Goal: Information Seeking & Learning: Learn about a topic

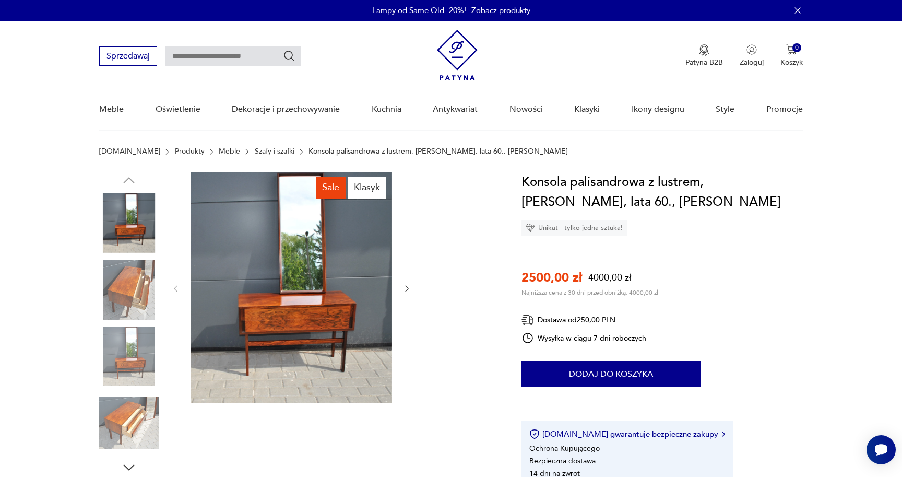
click at [111, 308] on img at bounding box center [129, 290] width 60 height 60
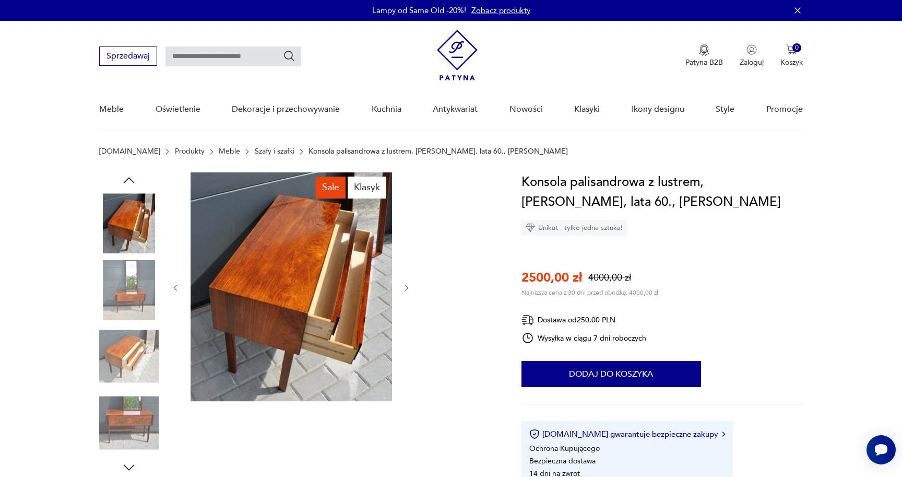
click at [119, 299] on img at bounding box center [129, 290] width 60 height 60
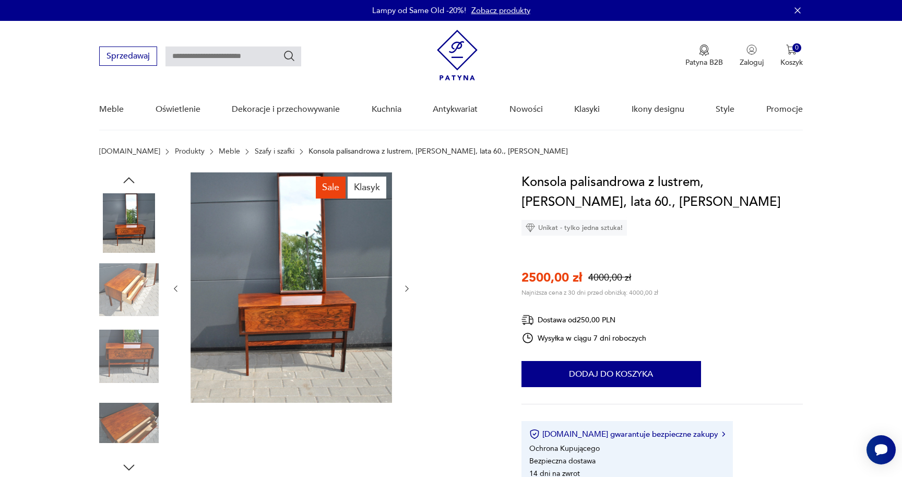
click at [127, 307] on img at bounding box center [129, 290] width 60 height 60
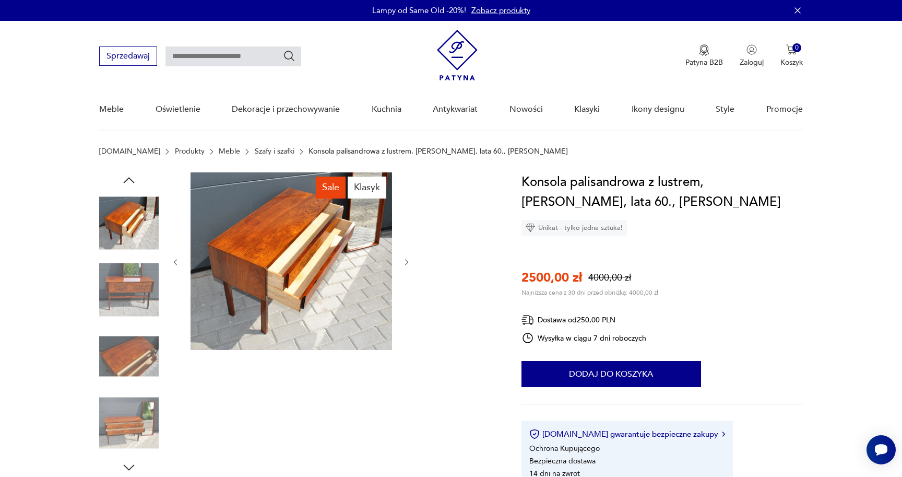
click at [132, 332] on img at bounding box center [129, 356] width 60 height 60
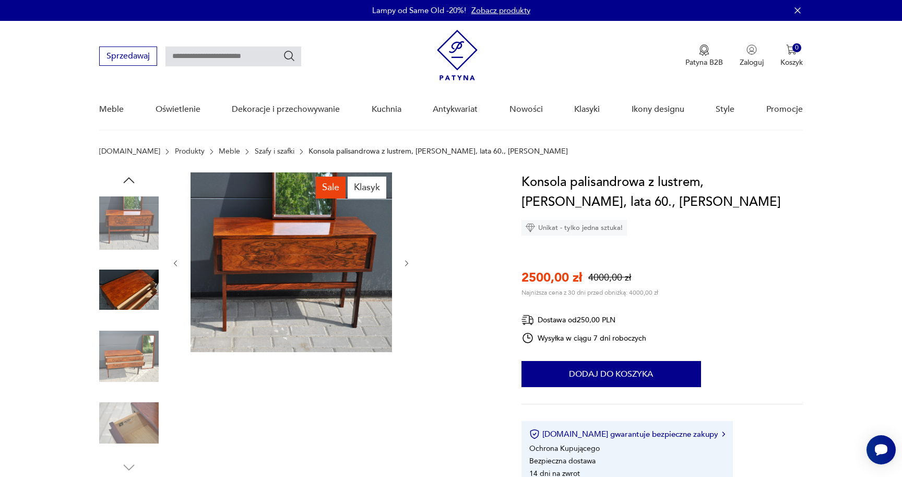
click at [132, 350] on img at bounding box center [129, 356] width 60 height 60
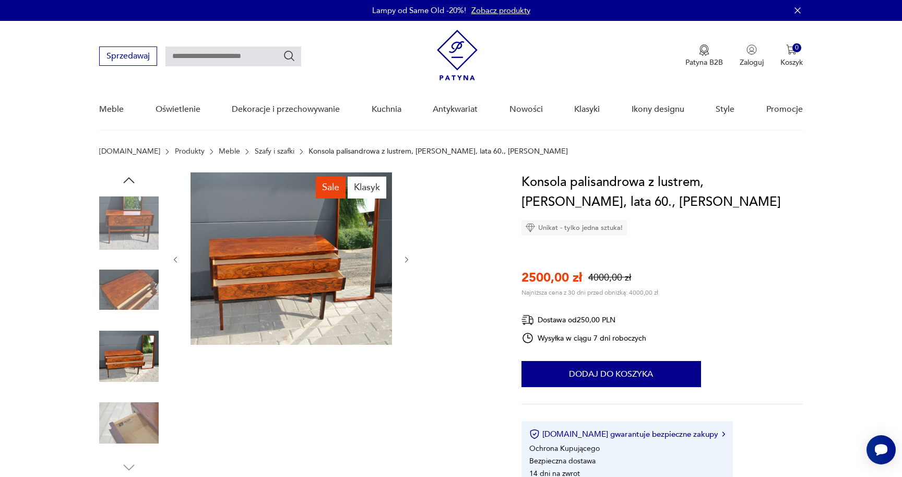
click at [132, 412] on img at bounding box center [129, 423] width 60 height 60
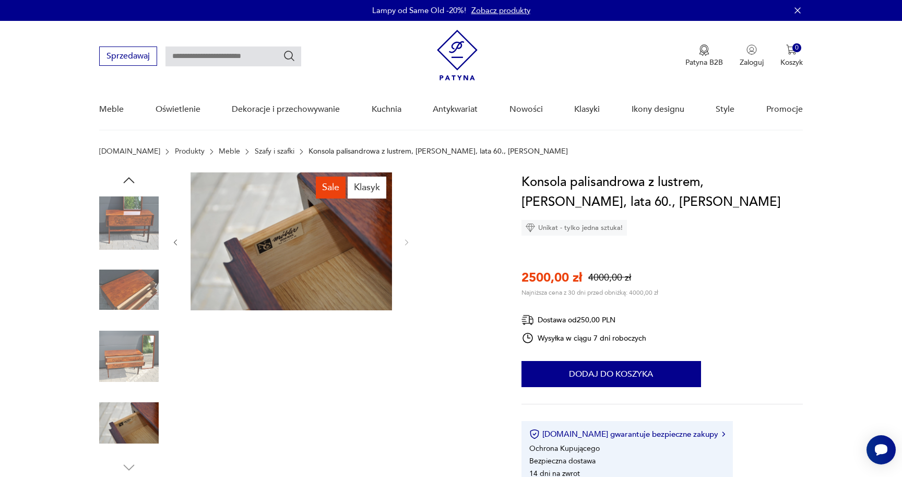
click at [124, 210] on img at bounding box center [129, 223] width 60 height 60
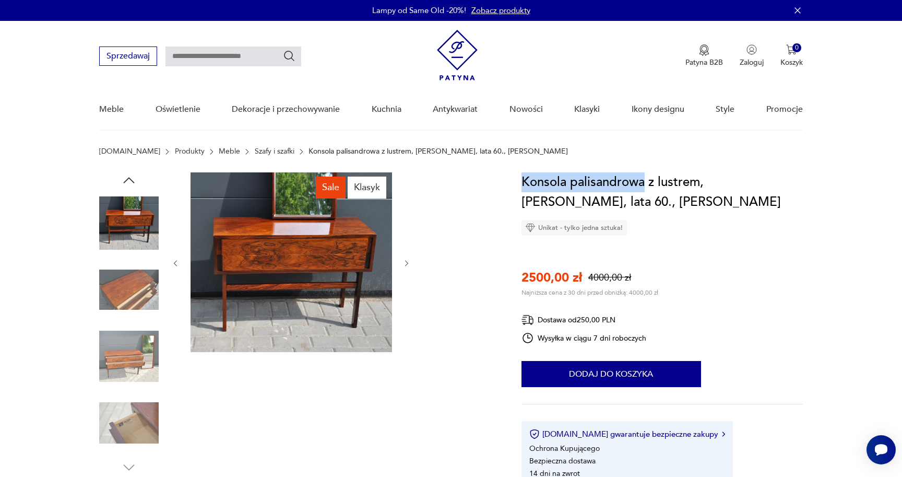
drag, startPoint x: 525, startPoint y: 180, endPoint x: 646, endPoint y: 177, distance: 120.7
click at [646, 177] on h1 "Konsola palisandrowa z lustrem, [PERSON_NAME], lata 60., [PERSON_NAME]" at bounding box center [663, 192] width 282 height 40
copy h1 "Konsola palisandrowa"
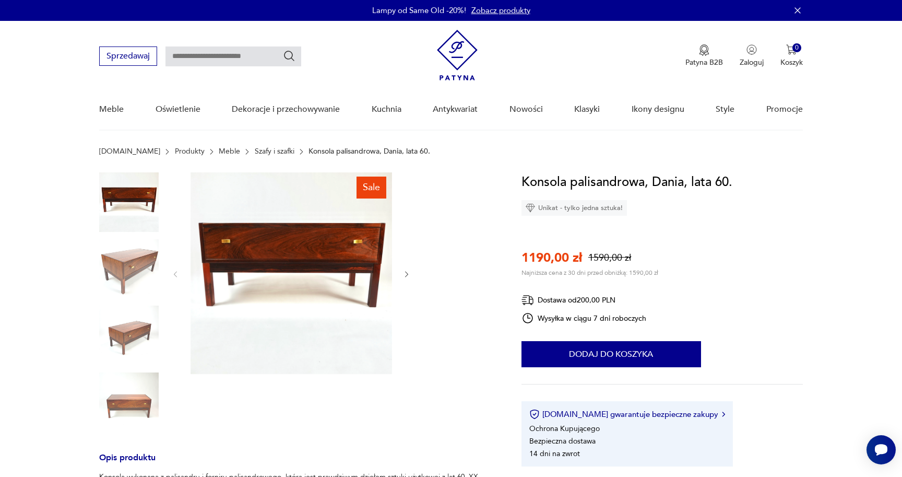
click at [135, 263] on img at bounding box center [129, 269] width 60 height 60
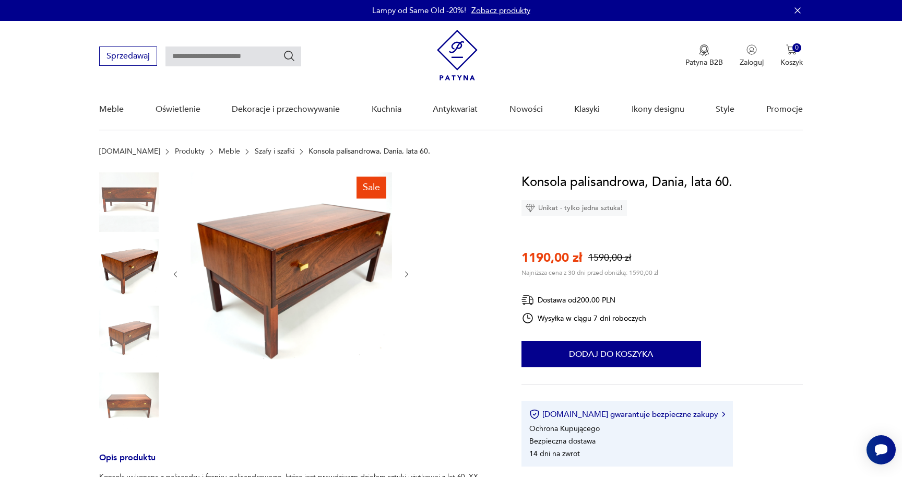
click at [130, 336] on img at bounding box center [129, 336] width 60 height 60
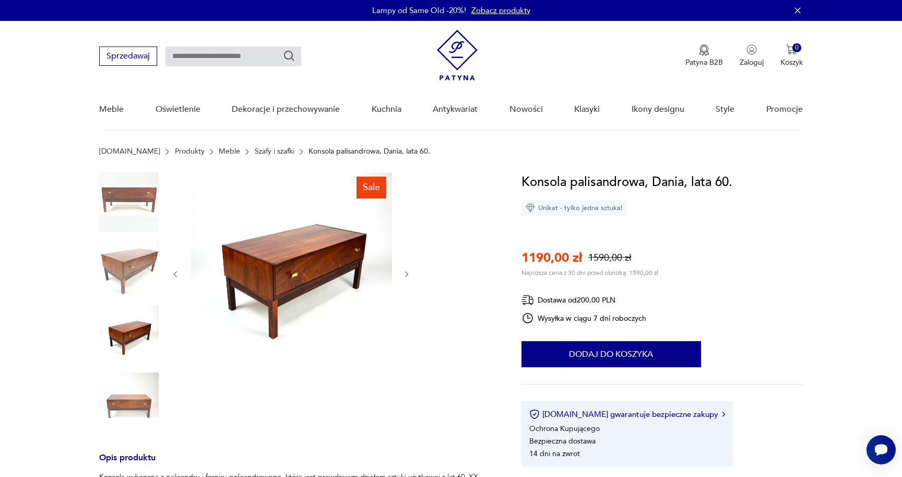
click at [130, 397] on img at bounding box center [129, 402] width 60 height 60
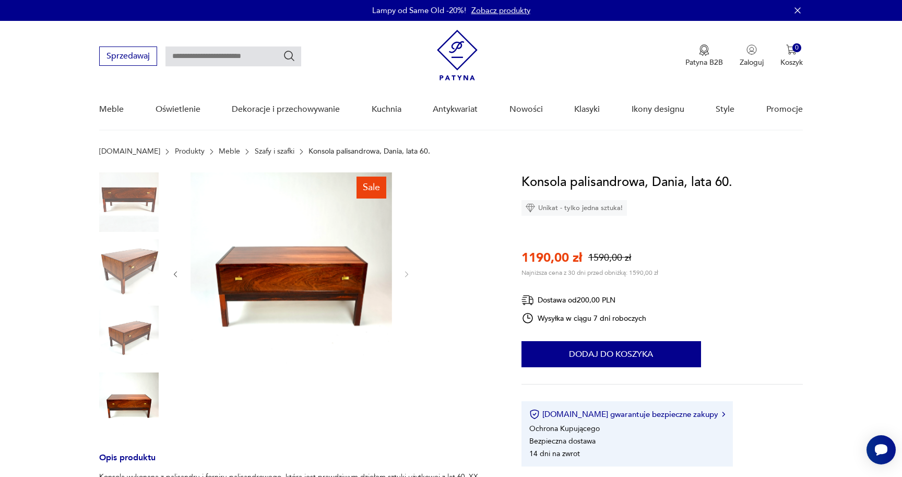
click at [130, 397] on img at bounding box center [129, 402] width 60 height 60
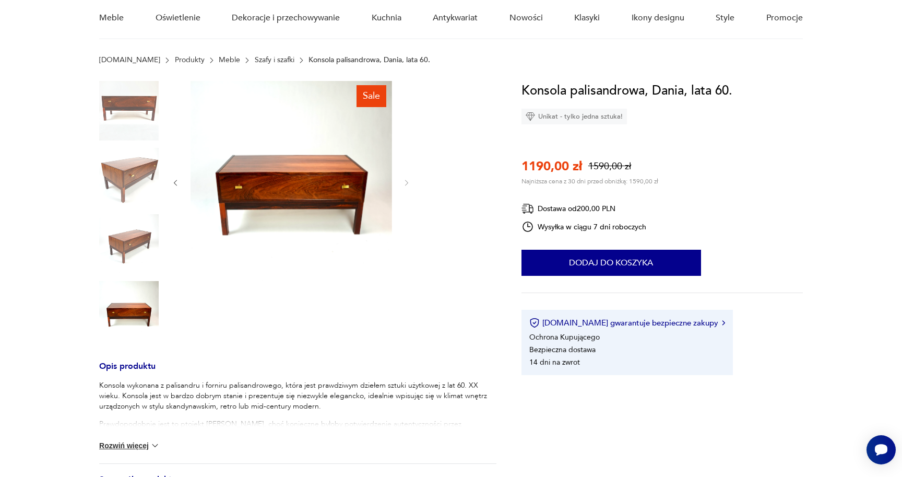
click at [130, 446] on button "Rozwiń więcej" at bounding box center [129, 445] width 61 height 10
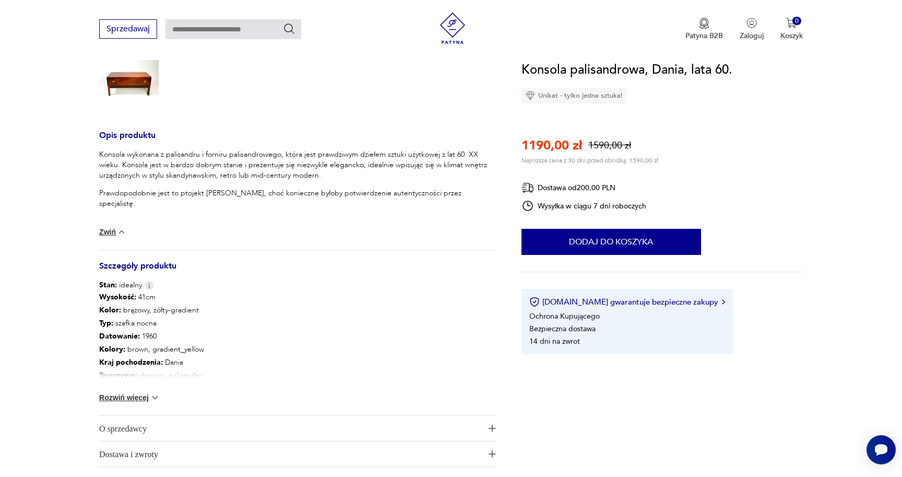
scroll to position [323, 0]
click at [145, 402] on button "Rozwiń więcej" at bounding box center [129, 397] width 61 height 10
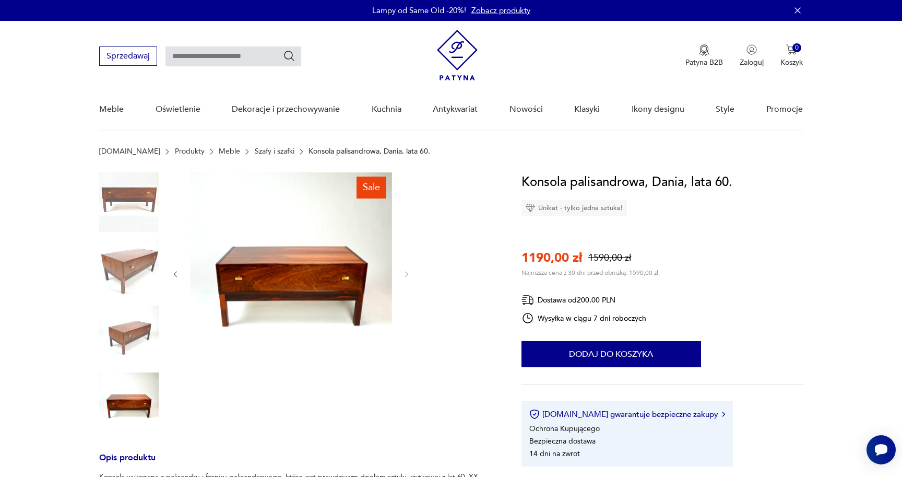
scroll to position [0, 0]
